Goal: Task Accomplishment & Management: Complete application form

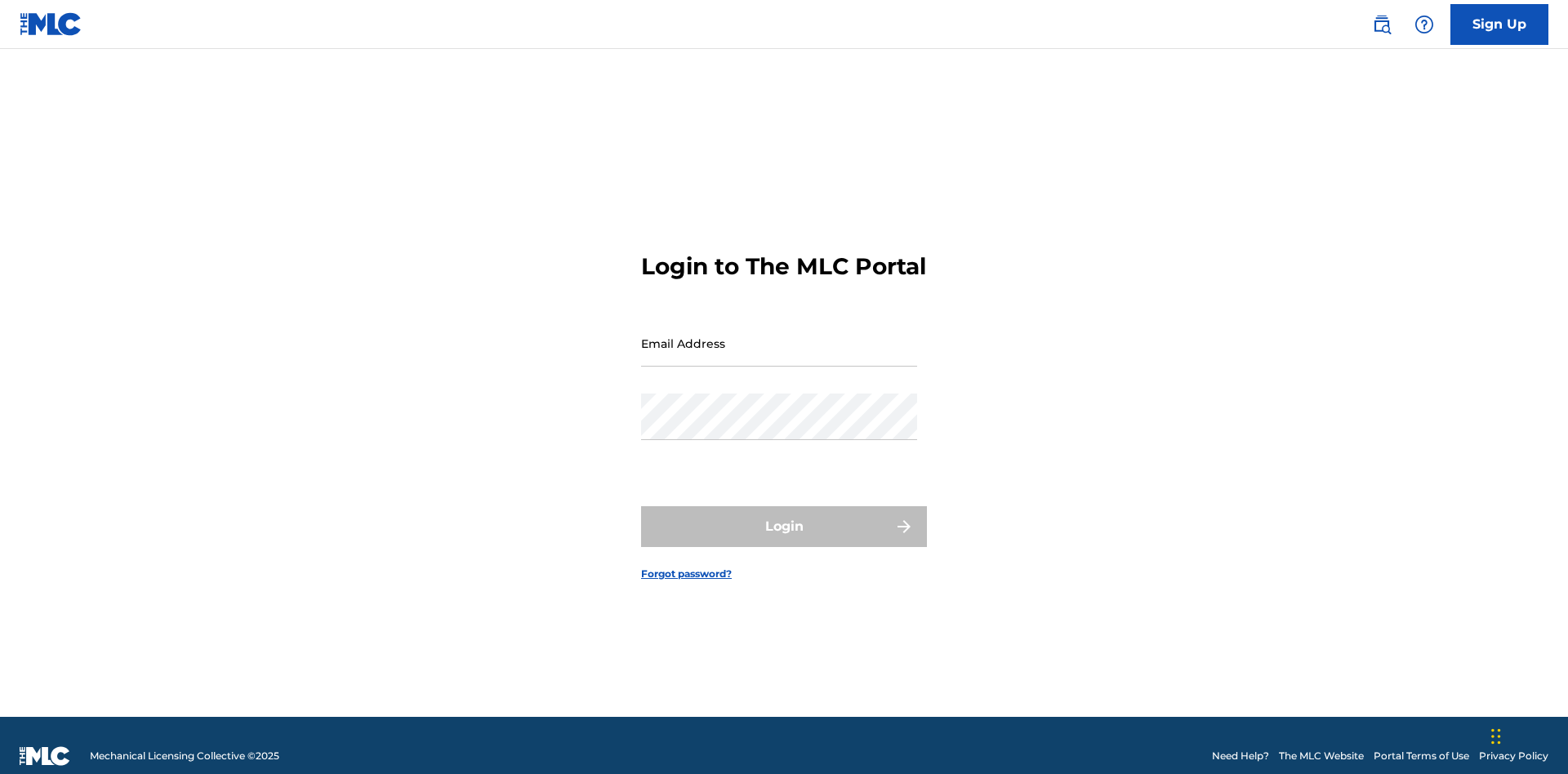
scroll to position [21, 0]
click at [779, 336] on input "Email Address" at bounding box center [779, 343] width 276 height 46
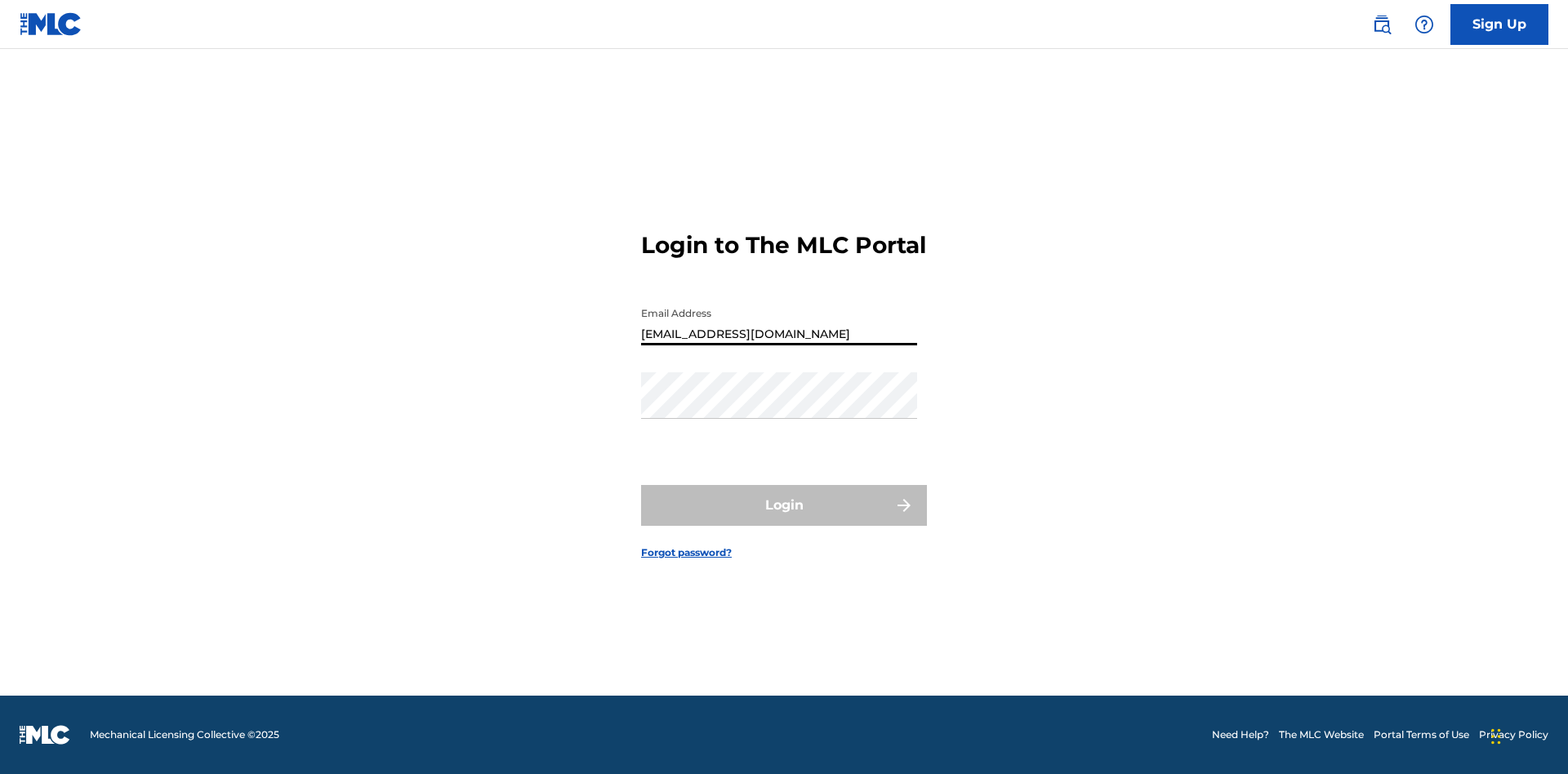
type input "Duke.McTesterson@gmail.com"
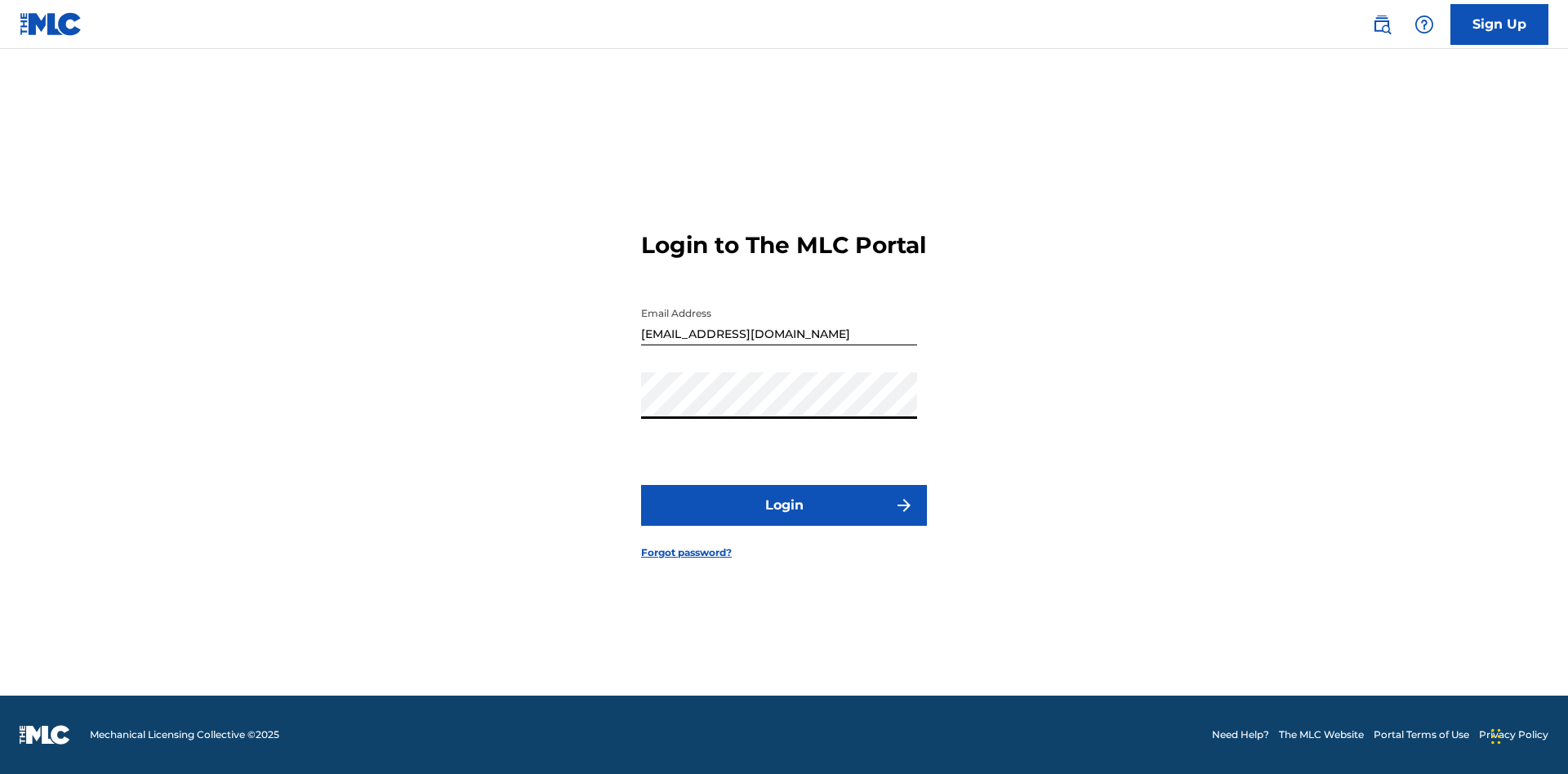
click at [784, 519] on button "Login" at bounding box center [784, 505] width 286 height 41
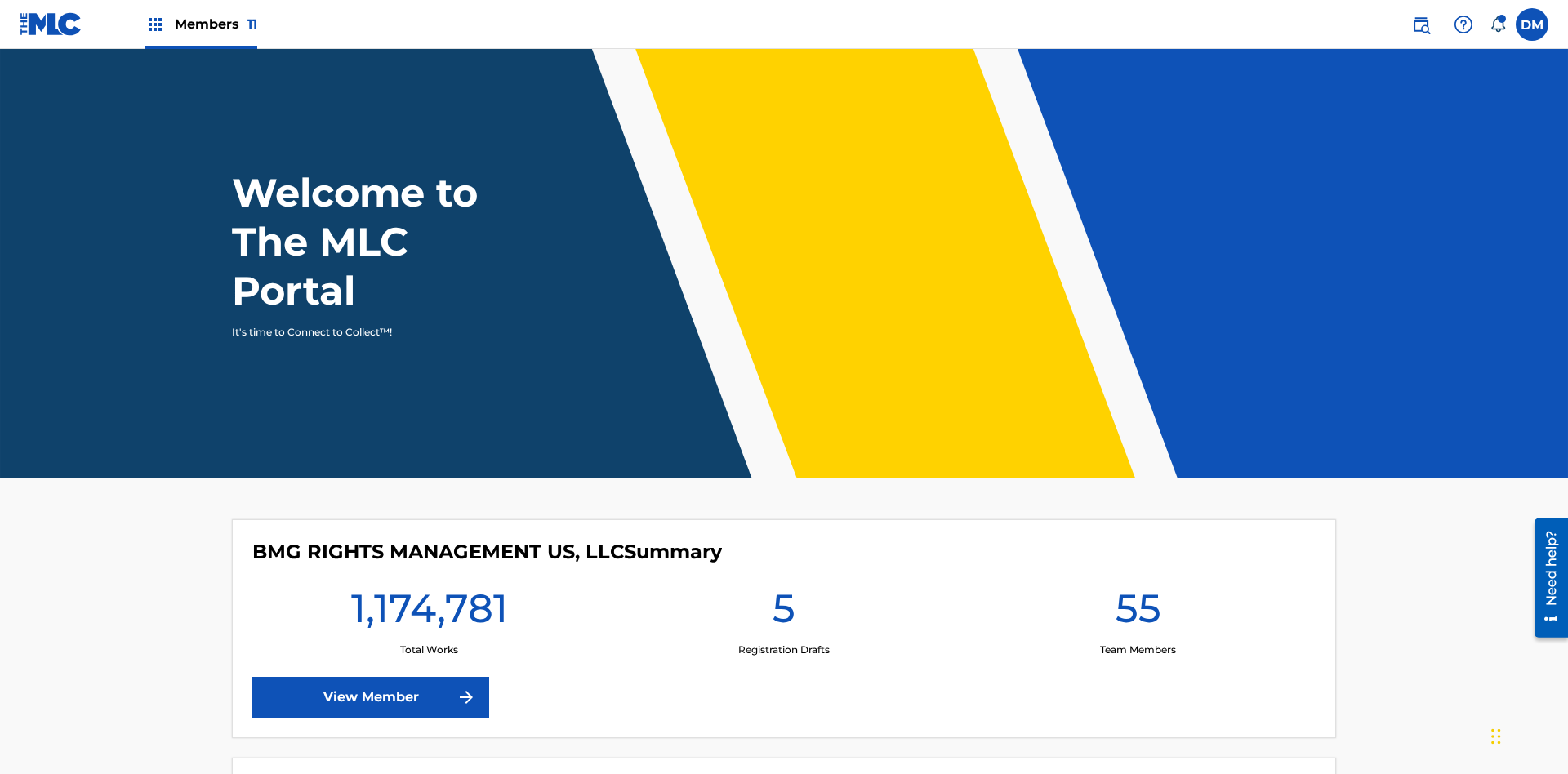
click at [201, 24] on span "Members 11" at bounding box center [216, 24] width 83 height 19
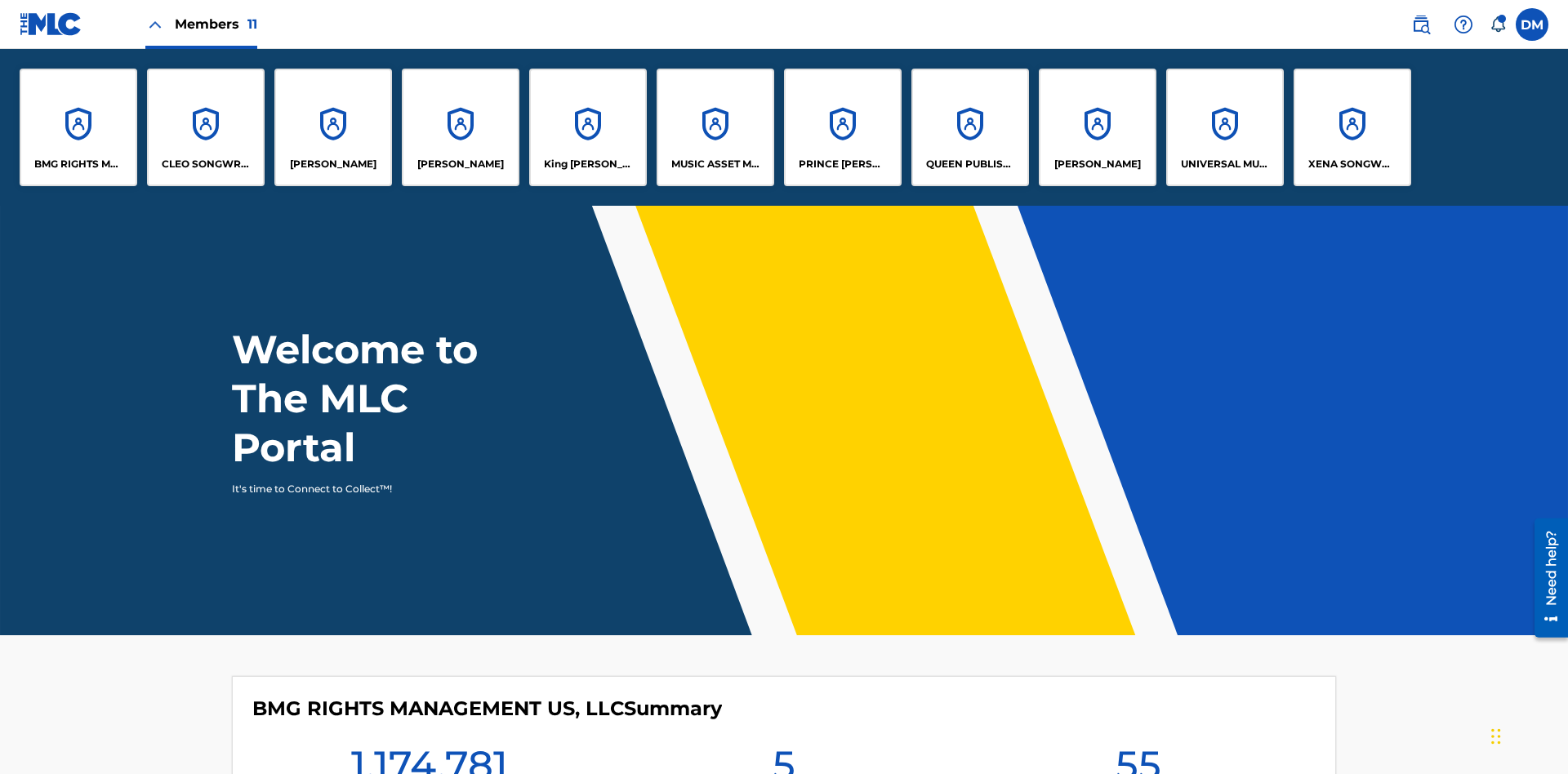
click at [1224, 164] on p "UNIVERSAL MUSIC PUB GROUP" at bounding box center [1225, 164] width 89 height 15
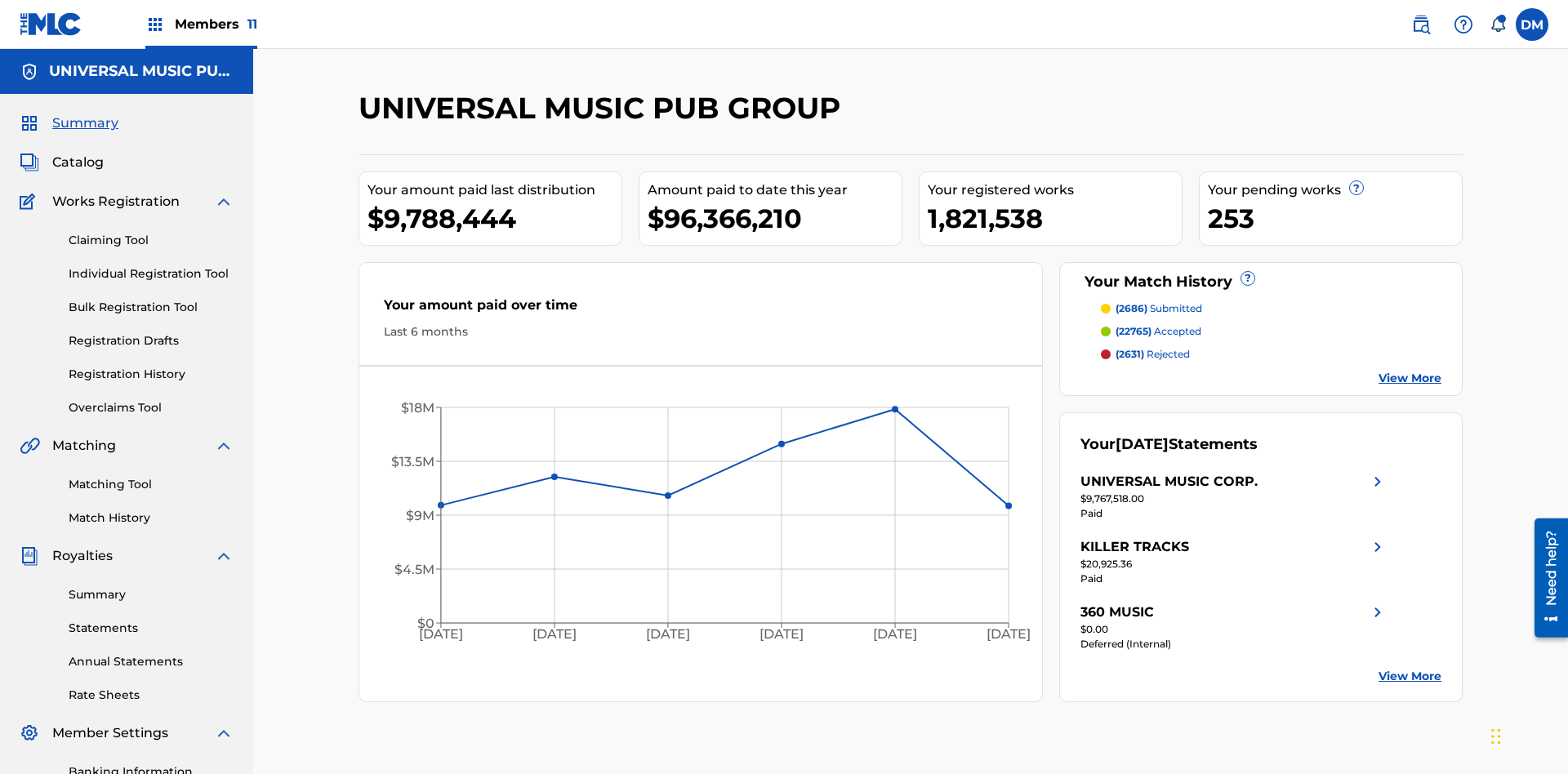
click at [151, 266] on link "Individual Registration Tool" at bounding box center [150, 274] width 165 height 17
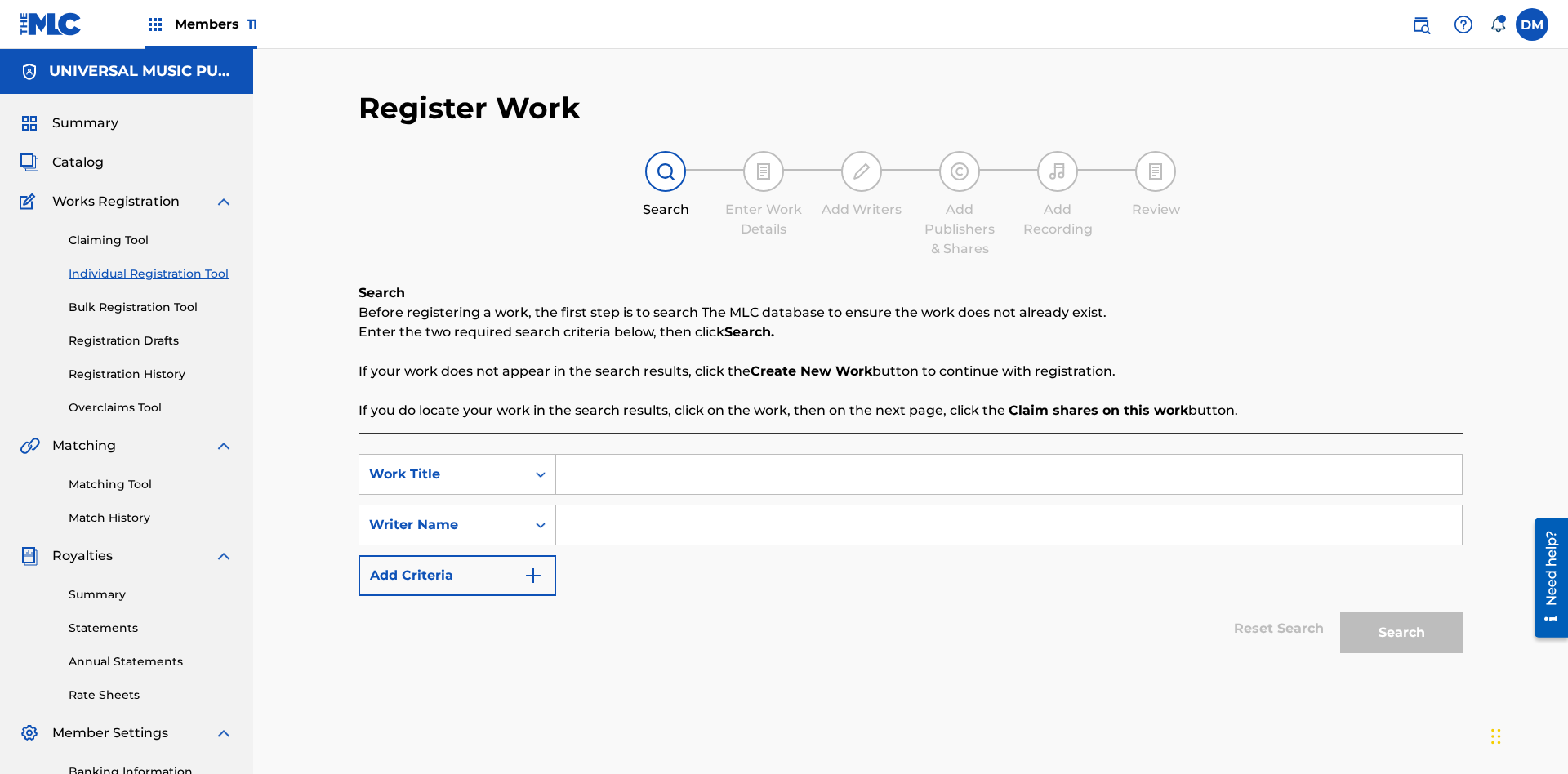
click at [1009, 455] on input "Search Form" at bounding box center [1009, 474] width 906 height 39
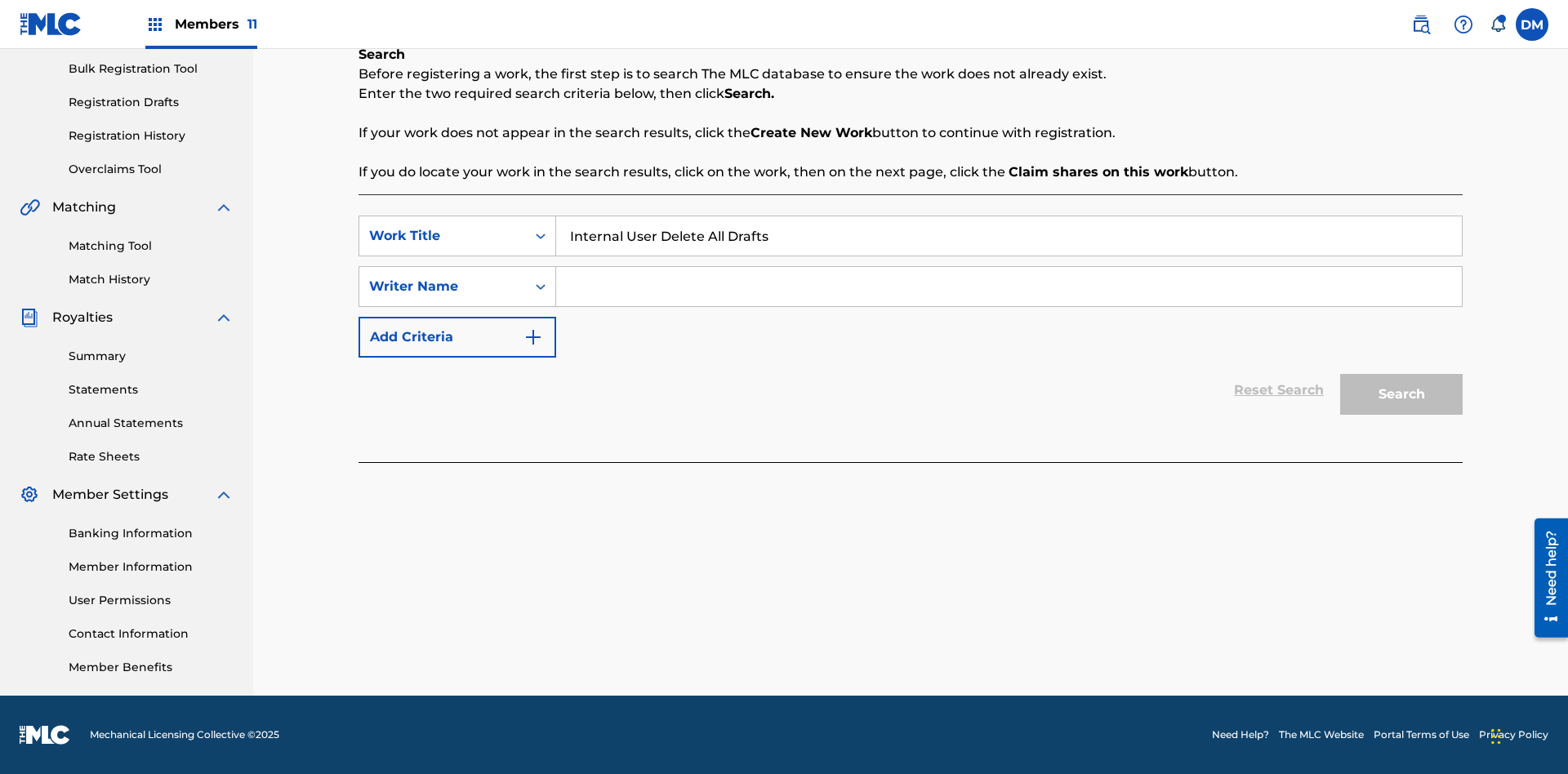
type input "Internal User Delete All Drafts"
click at [1009, 286] on input "Search Form" at bounding box center [1009, 286] width 906 height 39
type input "Test"
click at [1401, 395] on button "Search" at bounding box center [1401, 394] width 123 height 41
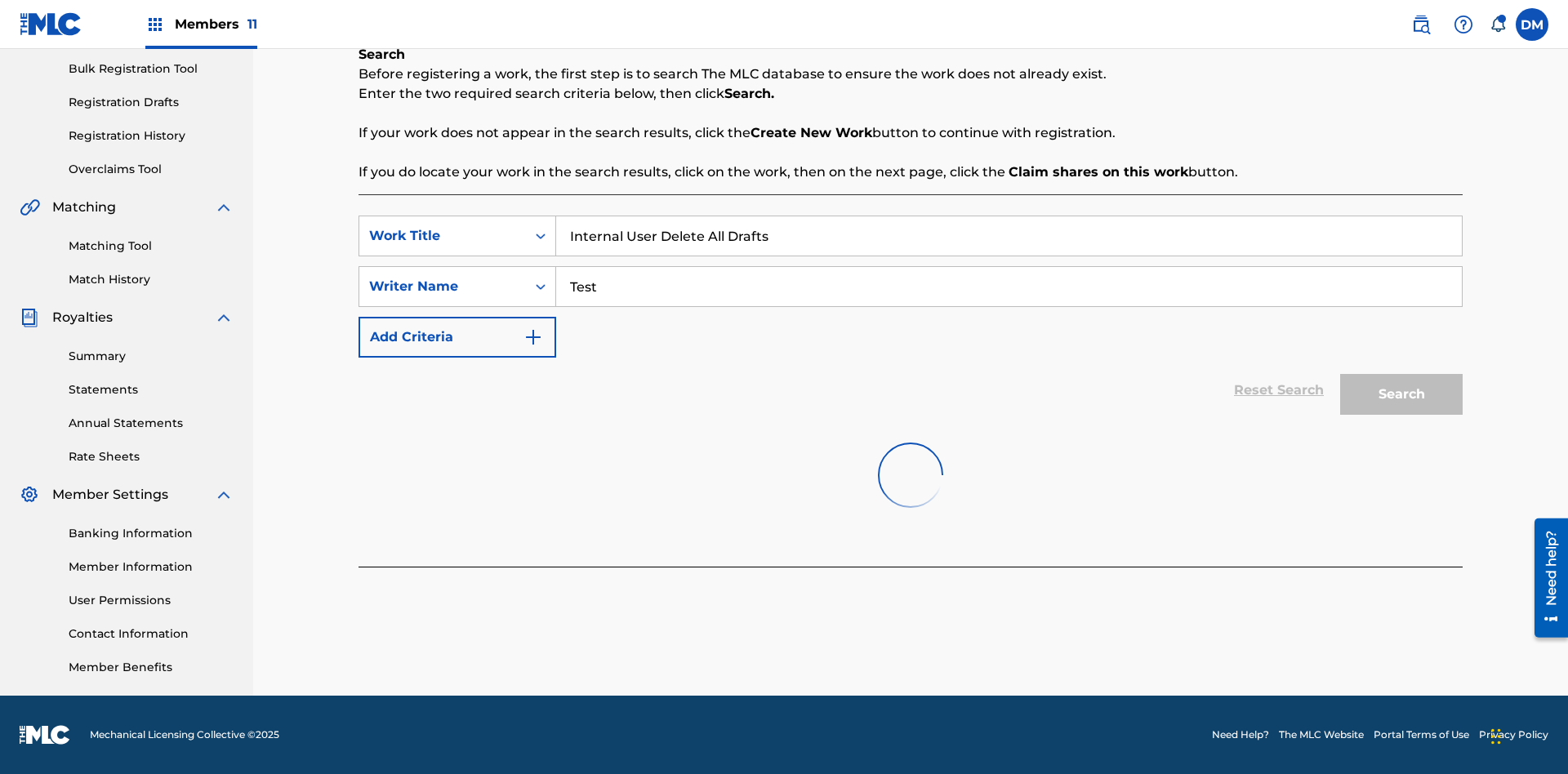
scroll to position [249, 0]
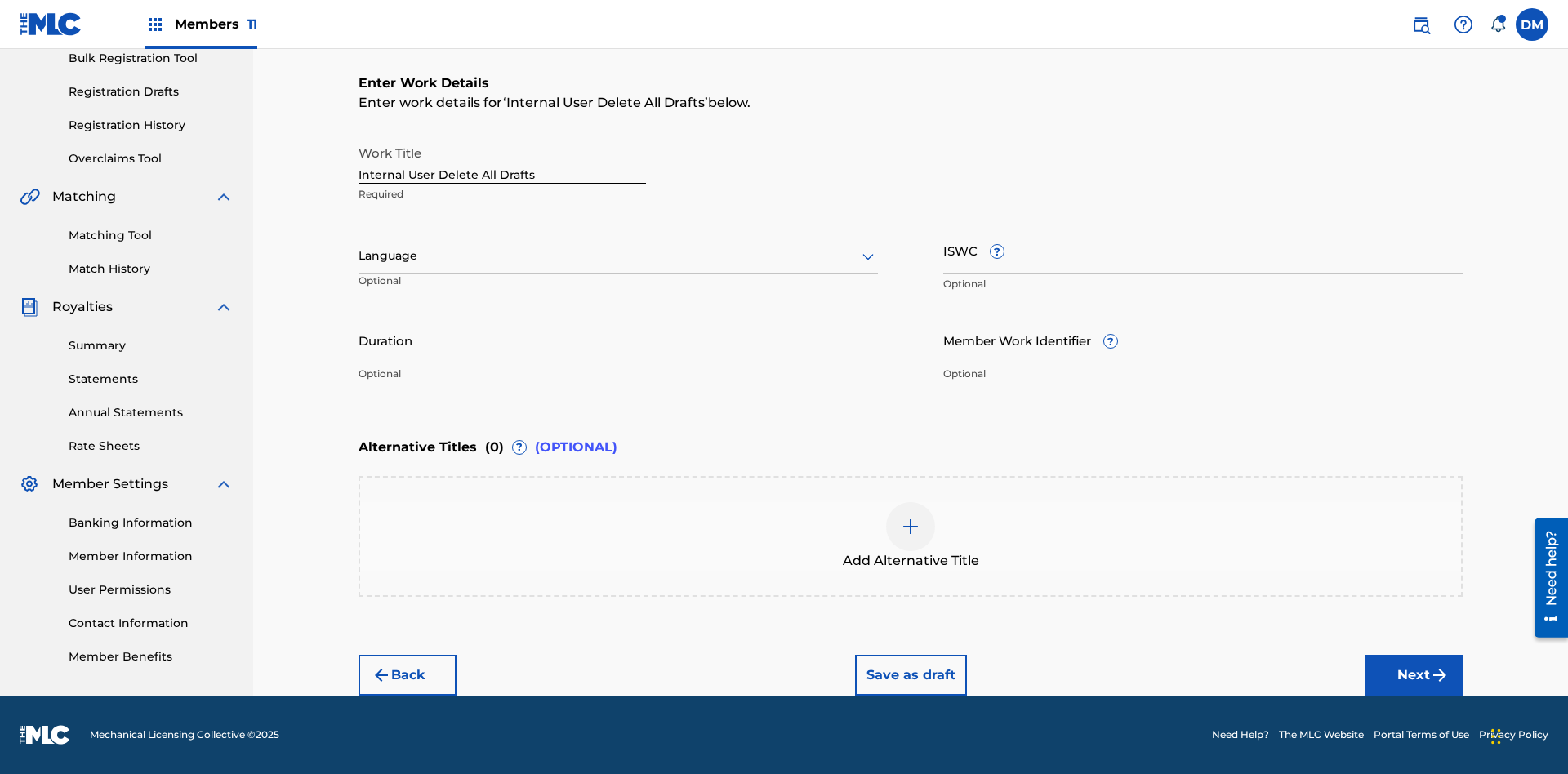
click at [502, 160] on input "Internal User Delete All Drafts" at bounding box center [502, 160] width 287 height 46
type input "Internal User Delete All Drafts"
click at [910, 675] on button "Save as draft" at bounding box center [910, 675] width 112 height 41
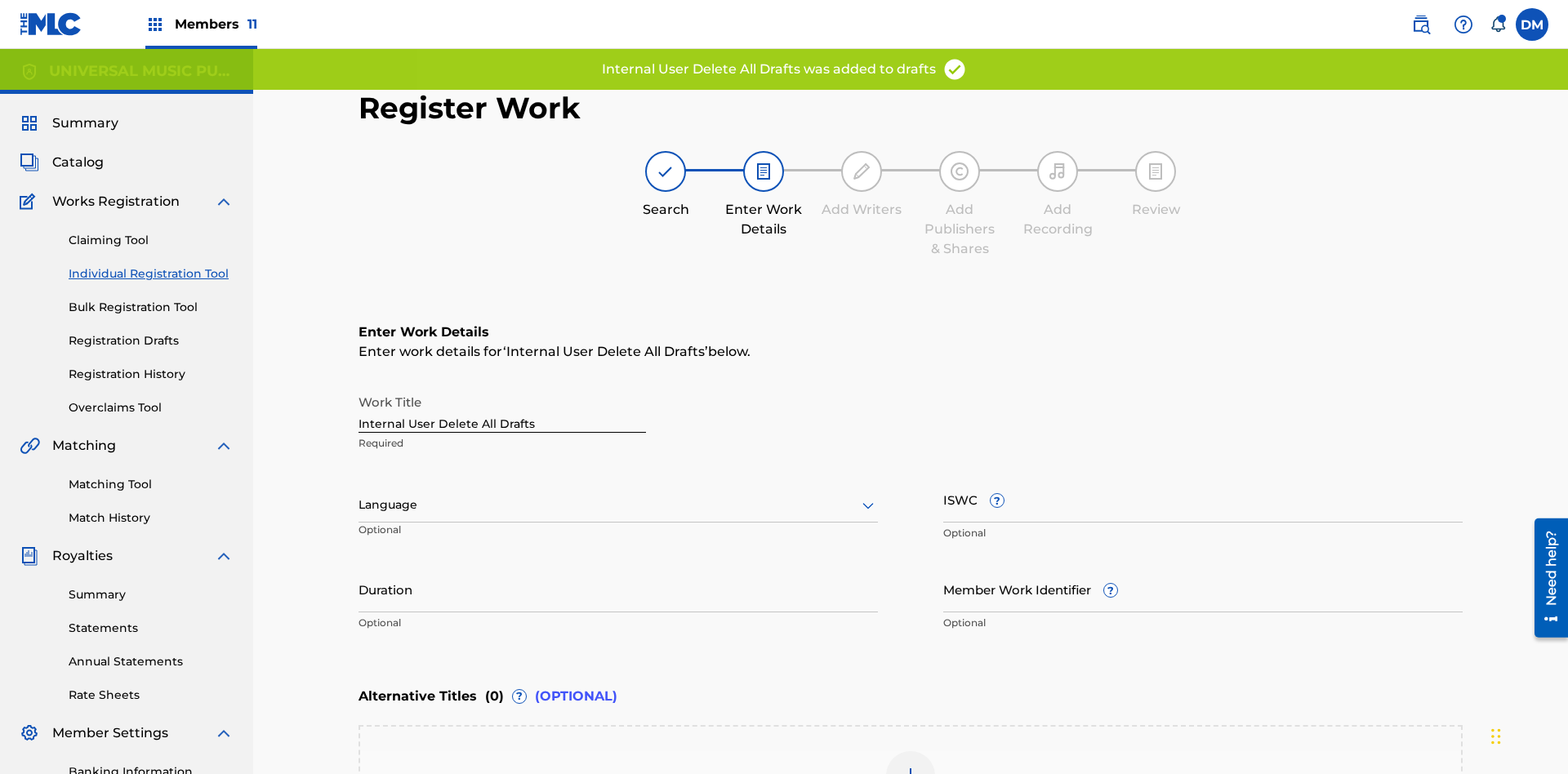
click at [1532, 24] on label at bounding box center [1532, 25] width 33 height 33
click at [1532, 25] on input "DM Duke McTesterson duke.mctesterson@gmail.com Notification Preferences Profile…" at bounding box center [1532, 25] width 0 height 0
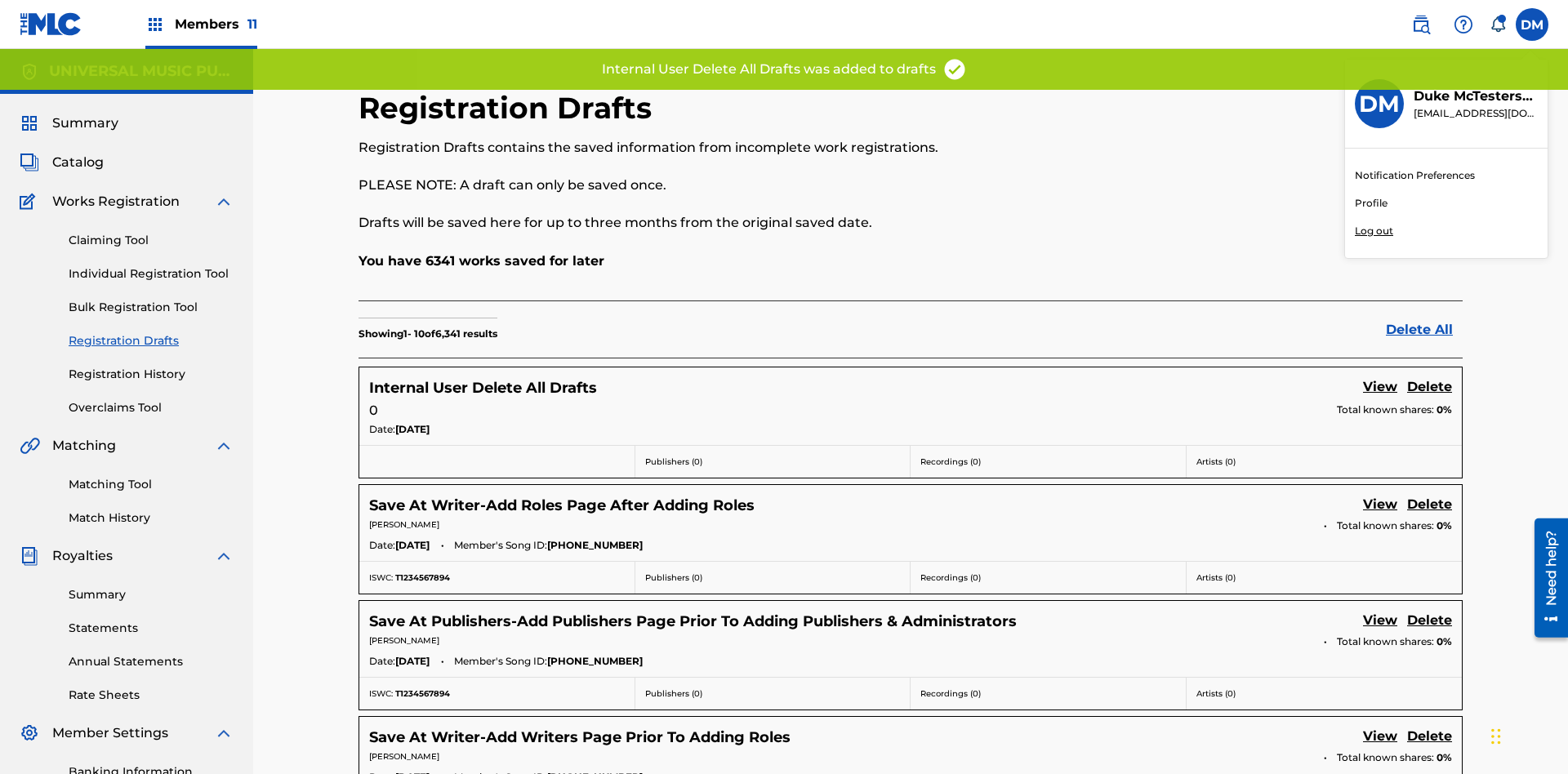
click at [1373, 231] on p "Log out" at bounding box center [1373, 231] width 38 height 15
click at [1532, 25] on input "DM Duke McTesterson duke.mctesterson@gmail.com Notification Preferences Profile…" at bounding box center [1532, 25] width 0 height 0
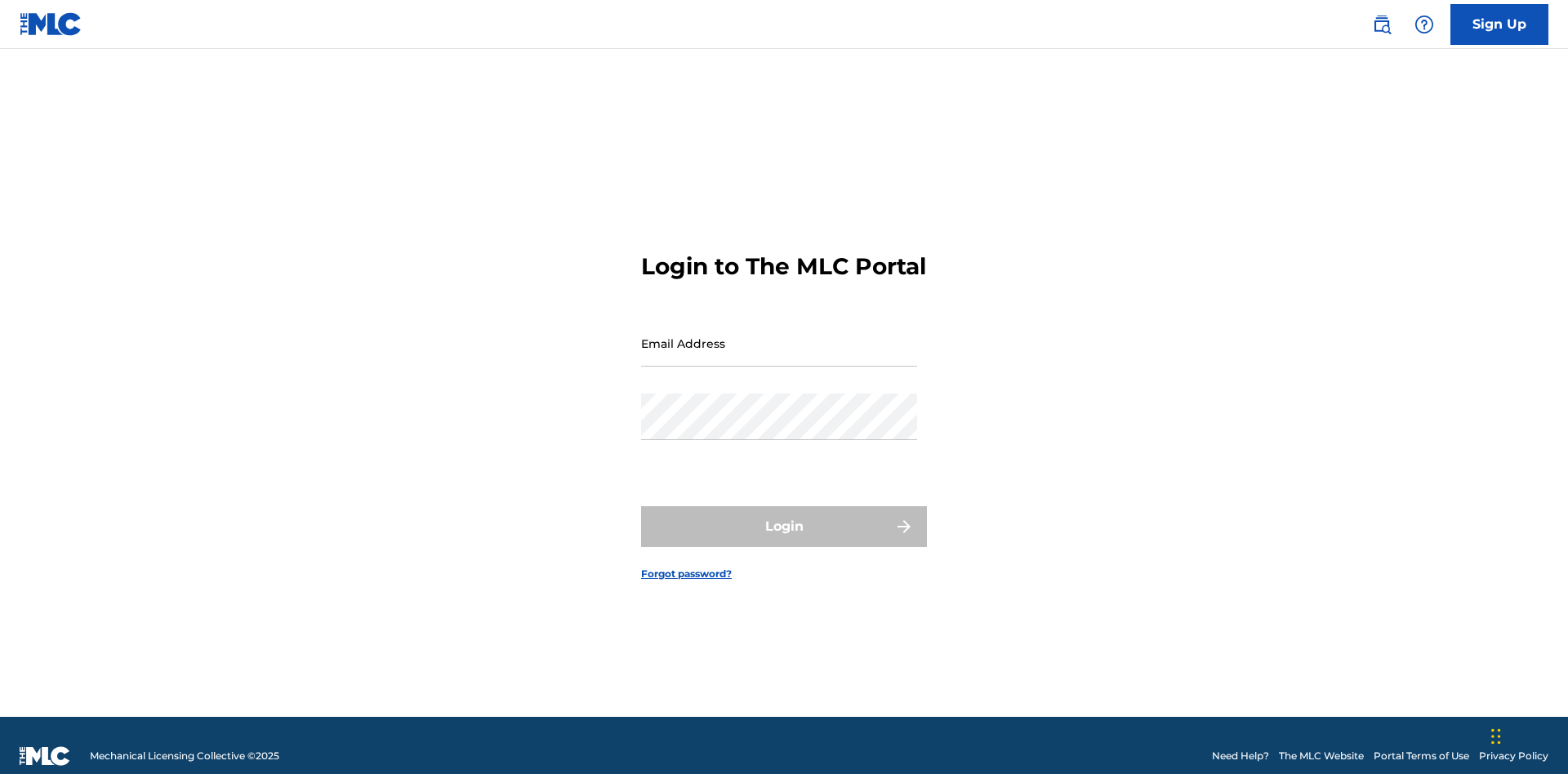
click at [779, 336] on input "Email Address" at bounding box center [779, 343] width 276 height 46
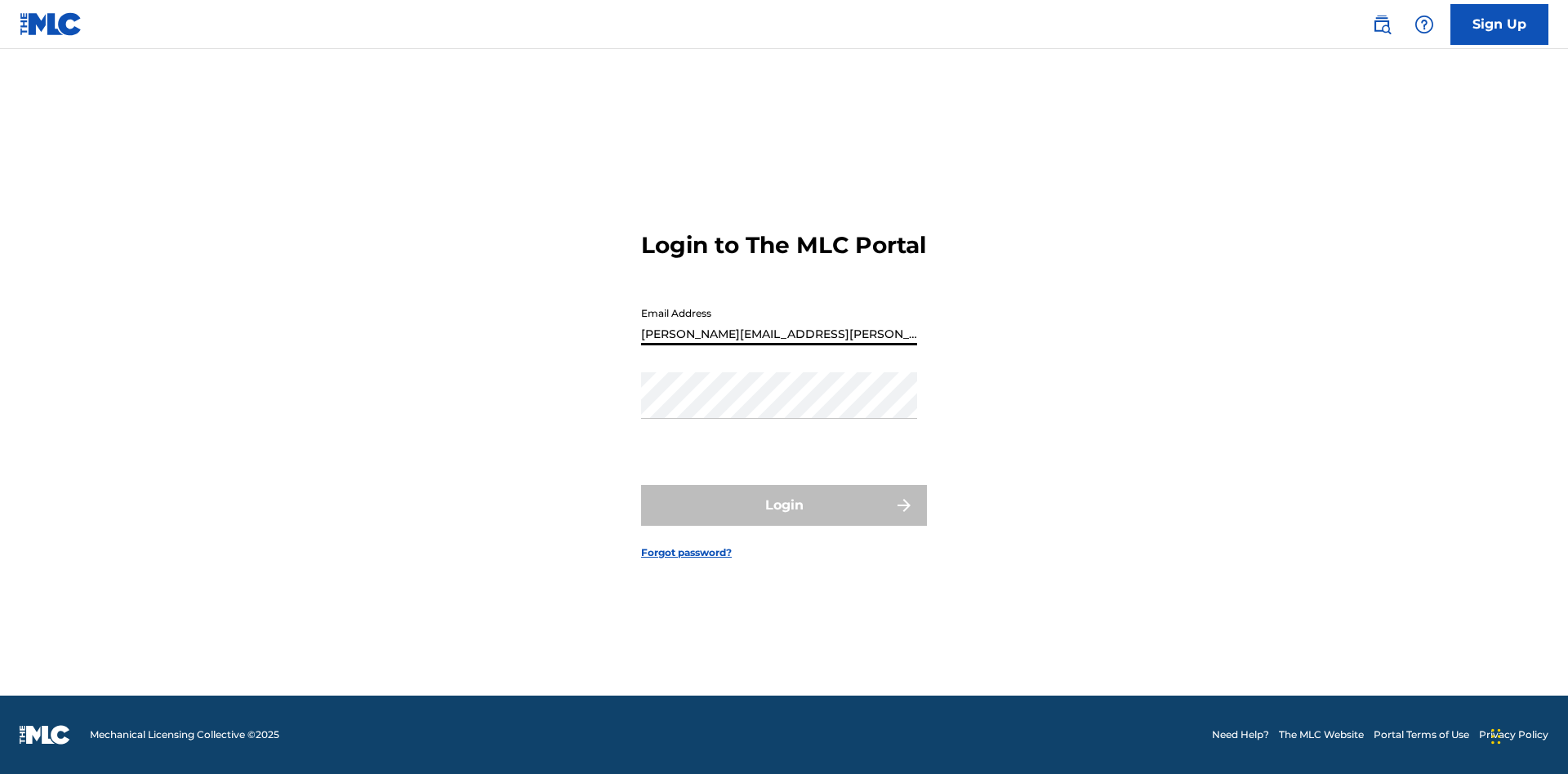
type input "[PERSON_NAME][EMAIL_ADDRESS][PERSON_NAME][DOMAIN_NAME]"
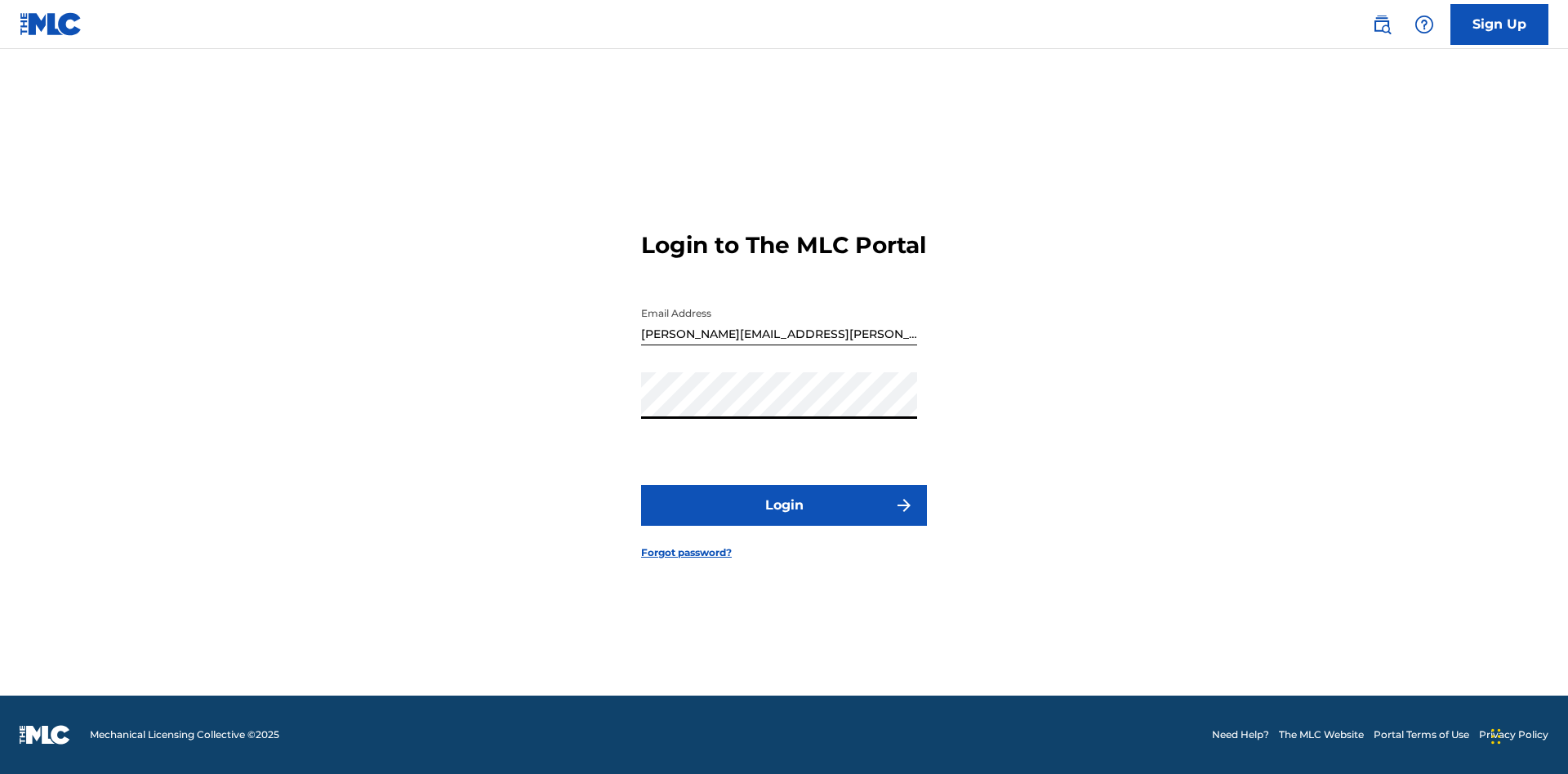
click at [784, 519] on button "Login" at bounding box center [784, 505] width 286 height 41
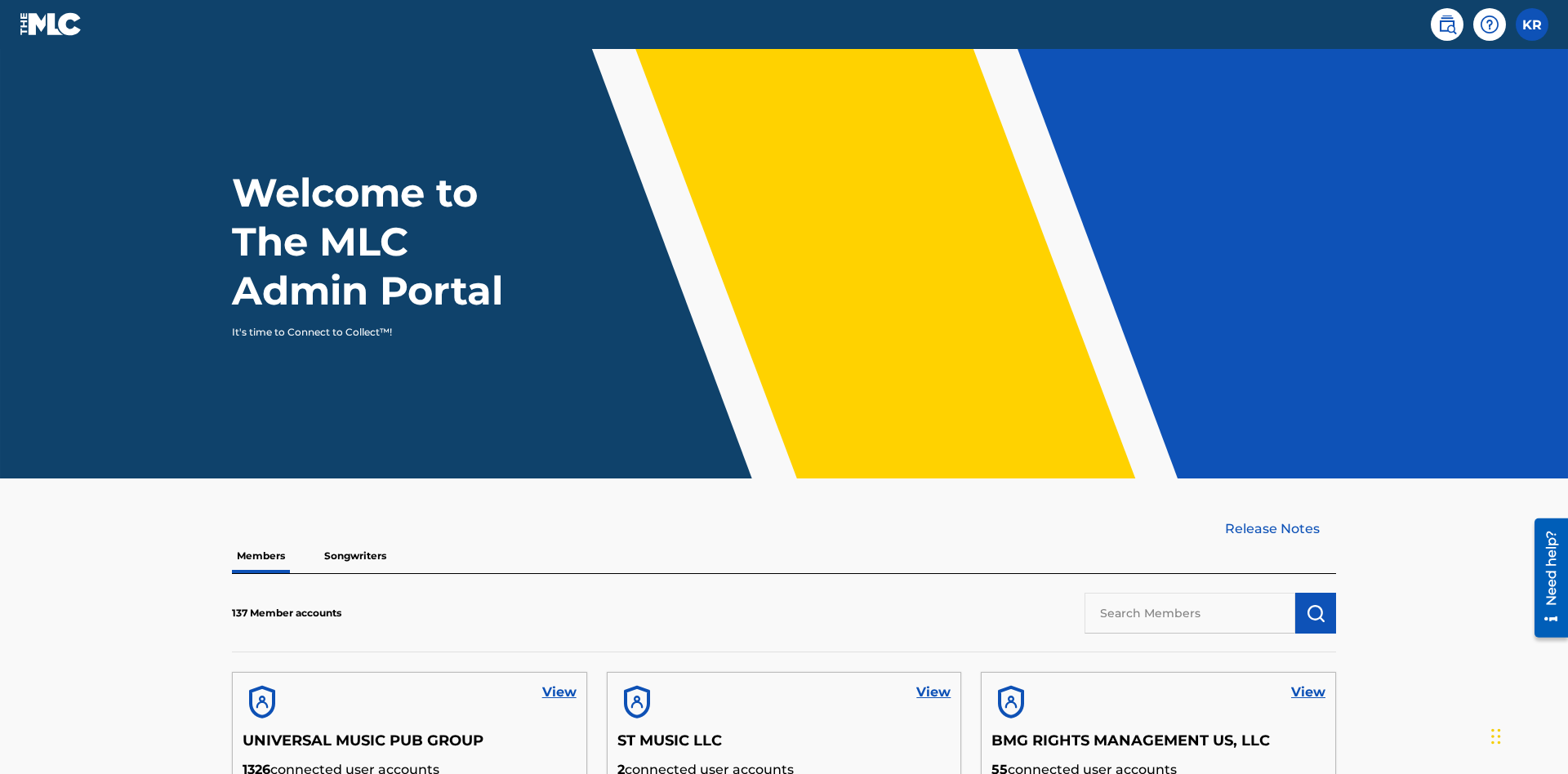
scroll to position [494, 0]
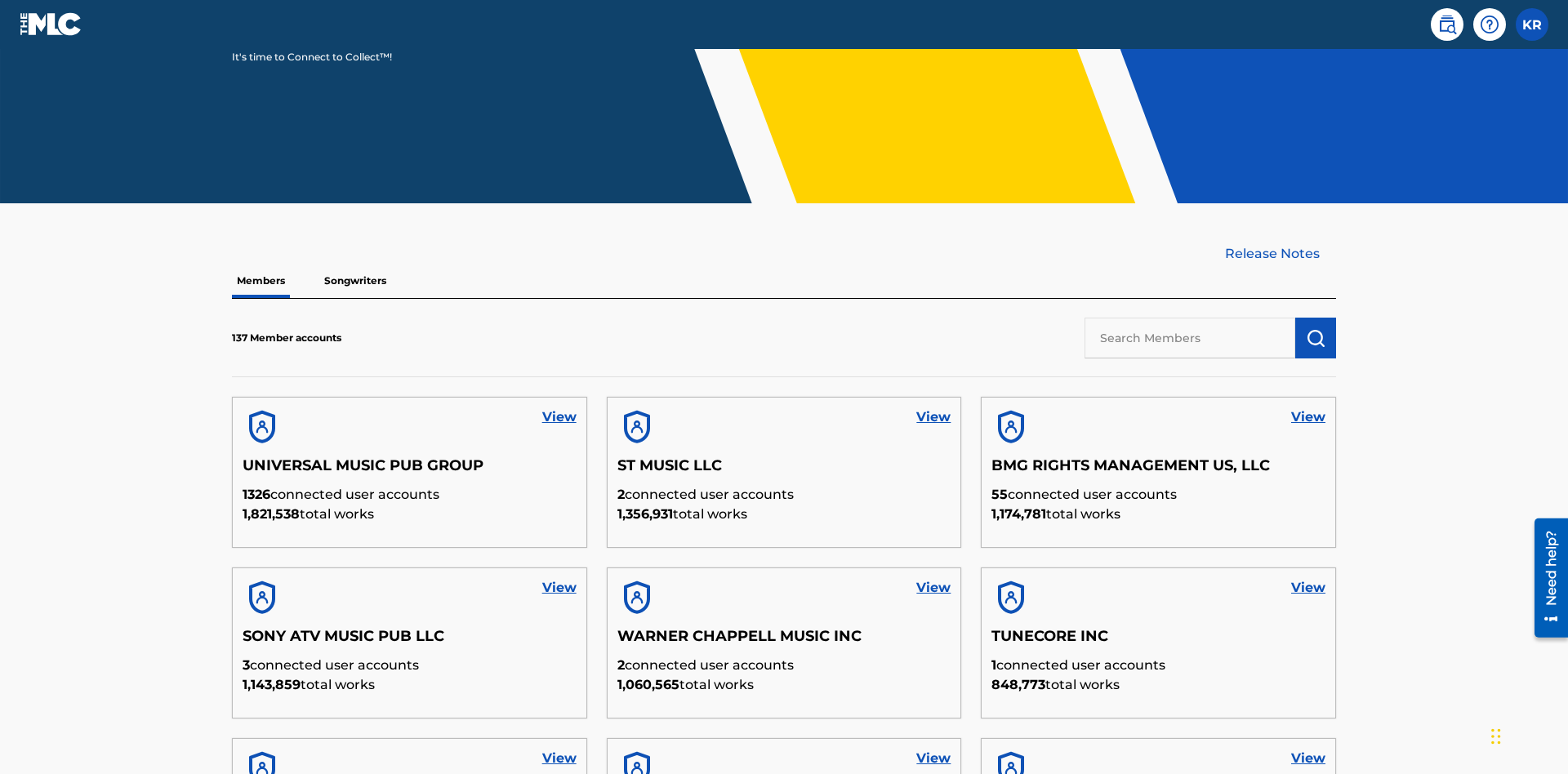
click at [1190, 317] on input "text" at bounding box center [1190, 337] width 211 height 41
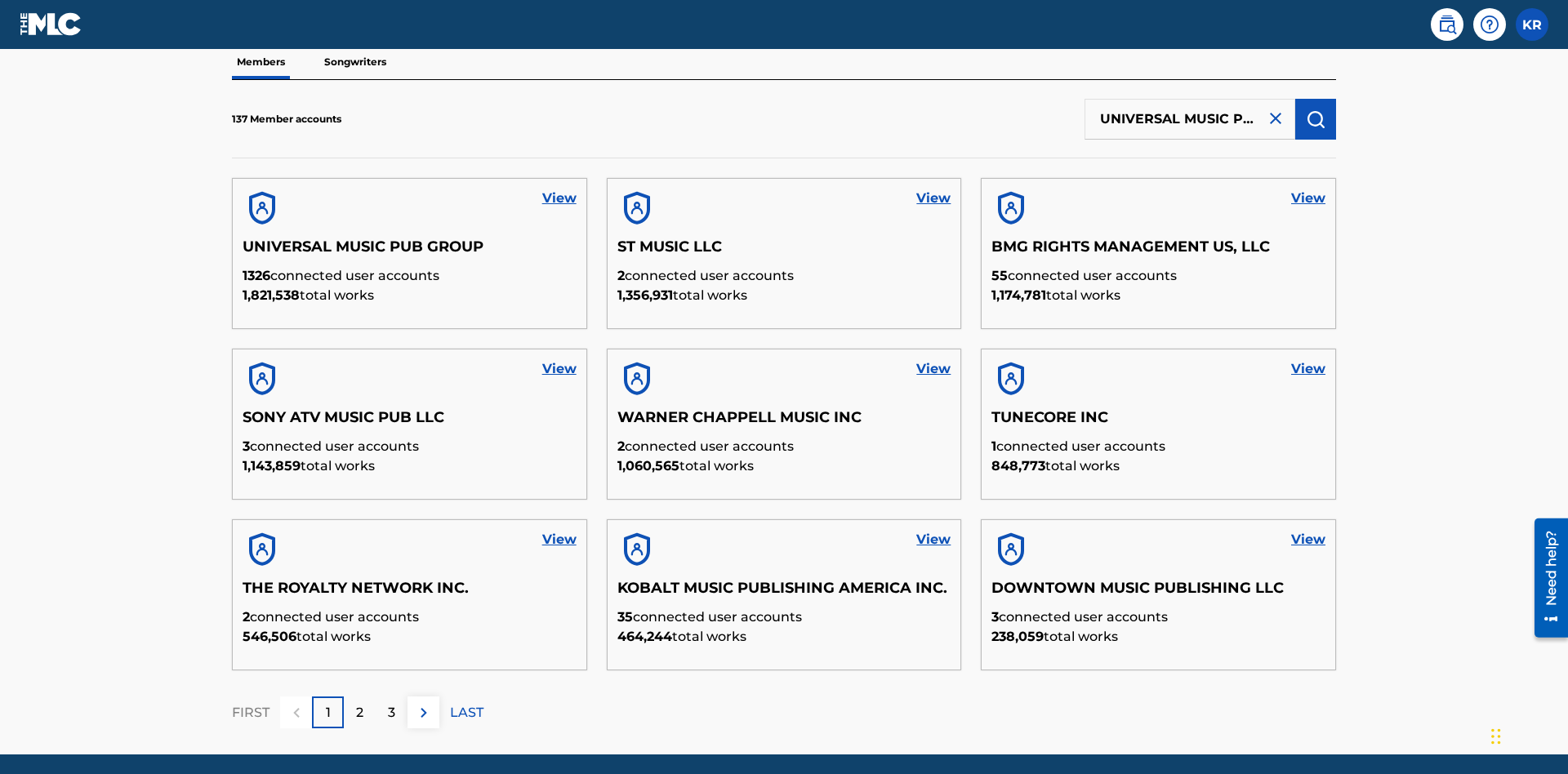
type input "UNIVERSAL MUSIC PUB GROUP"
click at [1315, 109] on img "submit" at bounding box center [1315, 119] width 20 height 20
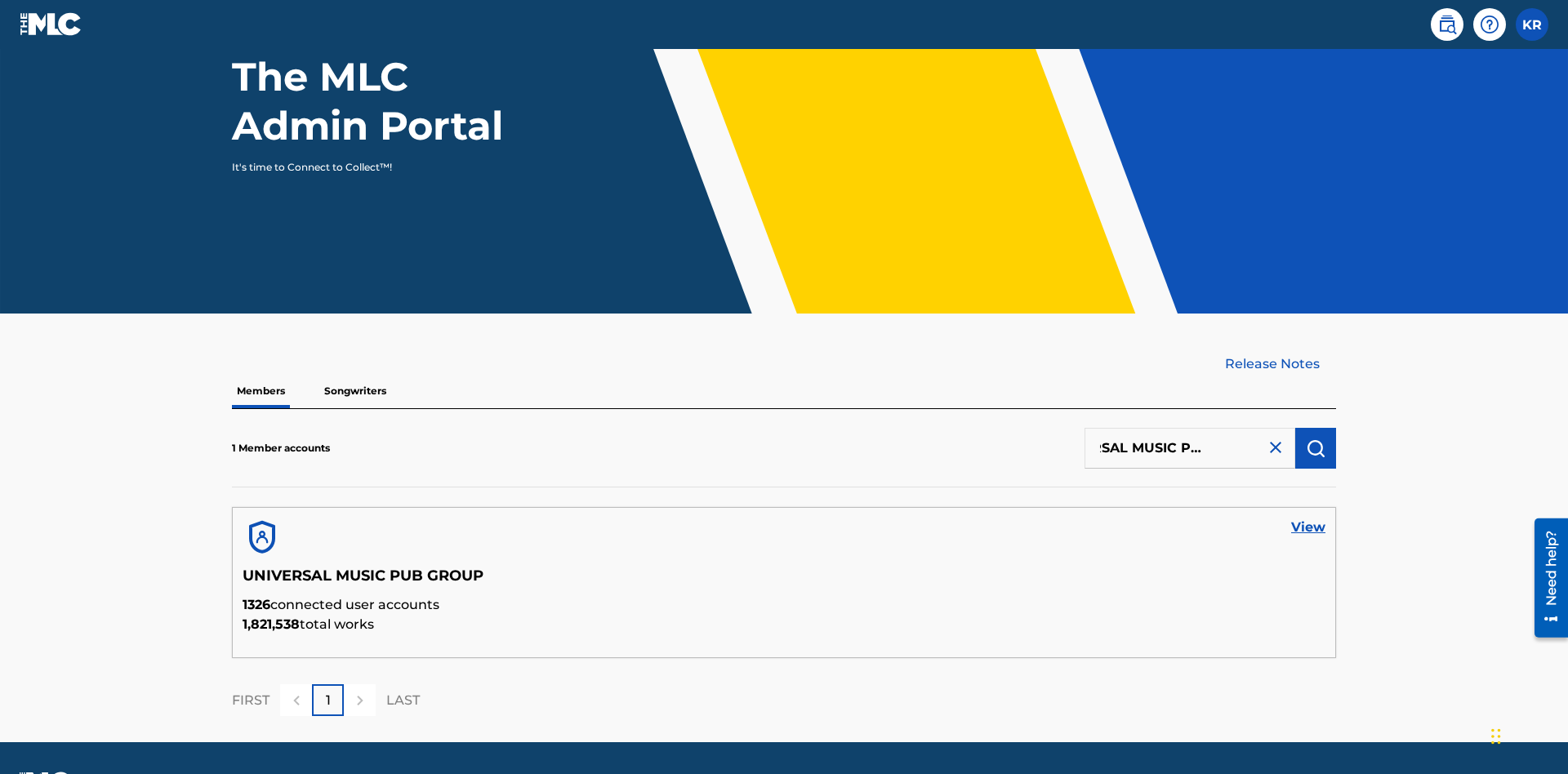
click at [1308, 518] on link "View" at bounding box center [1308, 528] width 35 height 20
